Goal: Information Seeking & Learning: Learn about a topic

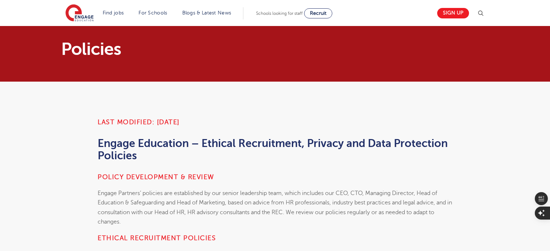
scroll to position [108, 0]
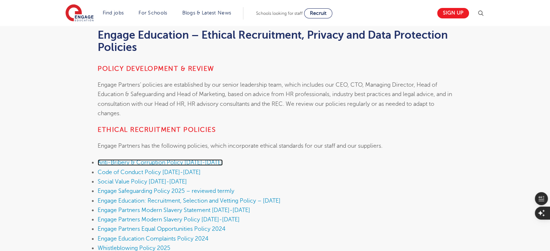
drag, startPoint x: 204, startPoint y: 161, endPoint x: 200, endPoint y: 166, distance: 6.2
click at [204, 161] on span "Anti-Bribery & Corruption Policy 2025-2026" at bounding box center [160, 162] width 125 height 7
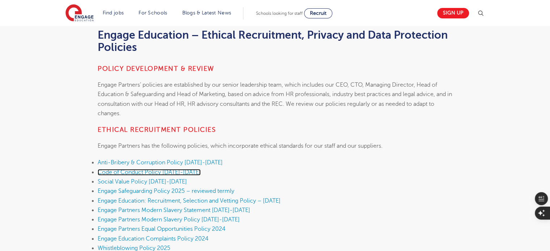
click at [188, 172] on link "Code of Conduct Policy 2025-2026" at bounding box center [149, 172] width 103 height 7
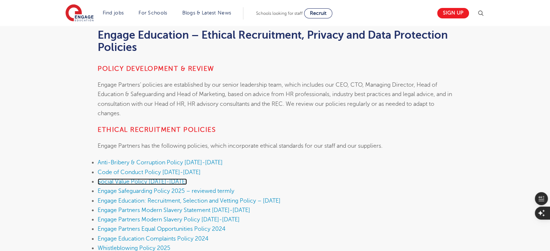
click at [167, 182] on link "Social Value Policy 2025-2026" at bounding box center [142, 182] width 89 height 7
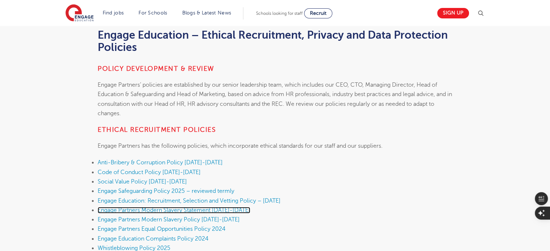
click at [166, 207] on link "Engage Partners Modern Slavery Statement 2025-2026" at bounding box center [174, 210] width 153 height 7
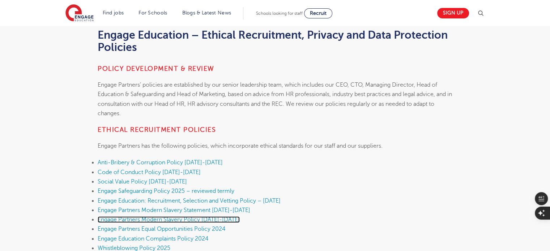
click at [169, 220] on link "Engage Partners Modern Slavery Policy 2025-2026" at bounding box center [169, 219] width 142 height 7
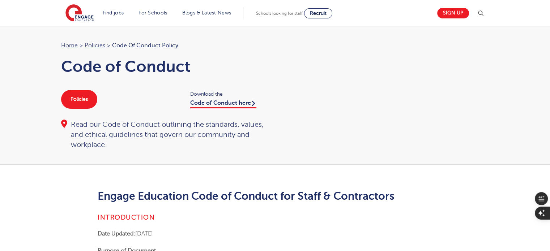
drag, startPoint x: 203, startPoint y: 150, endPoint x: 202, endPoint y: 57, distance: 92.9
click at [203, 150] on div "Home > Policies > Code of Conduct Policy Code of Conduct Policies Download the …" at bounding box center [275, 95] width 550 height 139
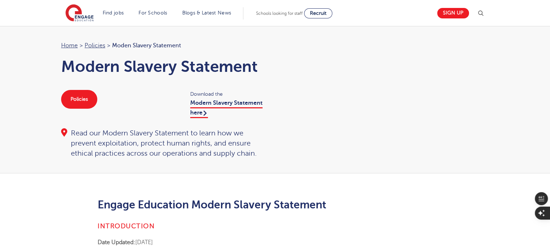
drag, startPoint x: 340, startPoint y: 152, endPoint x: 283, endPoint y: 113, distance: 69.5
click at [340, 152] on div "Home > Policies > Moden Slavery Statement Modern Slavery Statement Policies Dow…" at bounding box center [275, 100] width 442 height 118
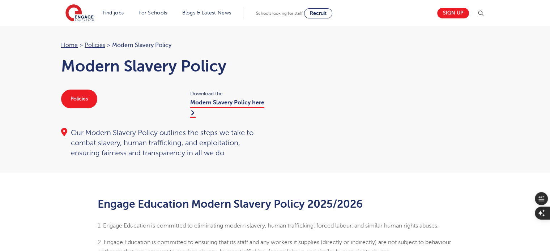
scroll to position [145, 0]
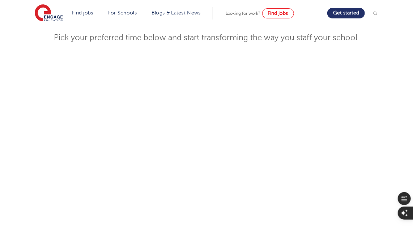
scroll to position [273, 0]
